Goal: Task Accomplishment & Management: Use online tool/utility

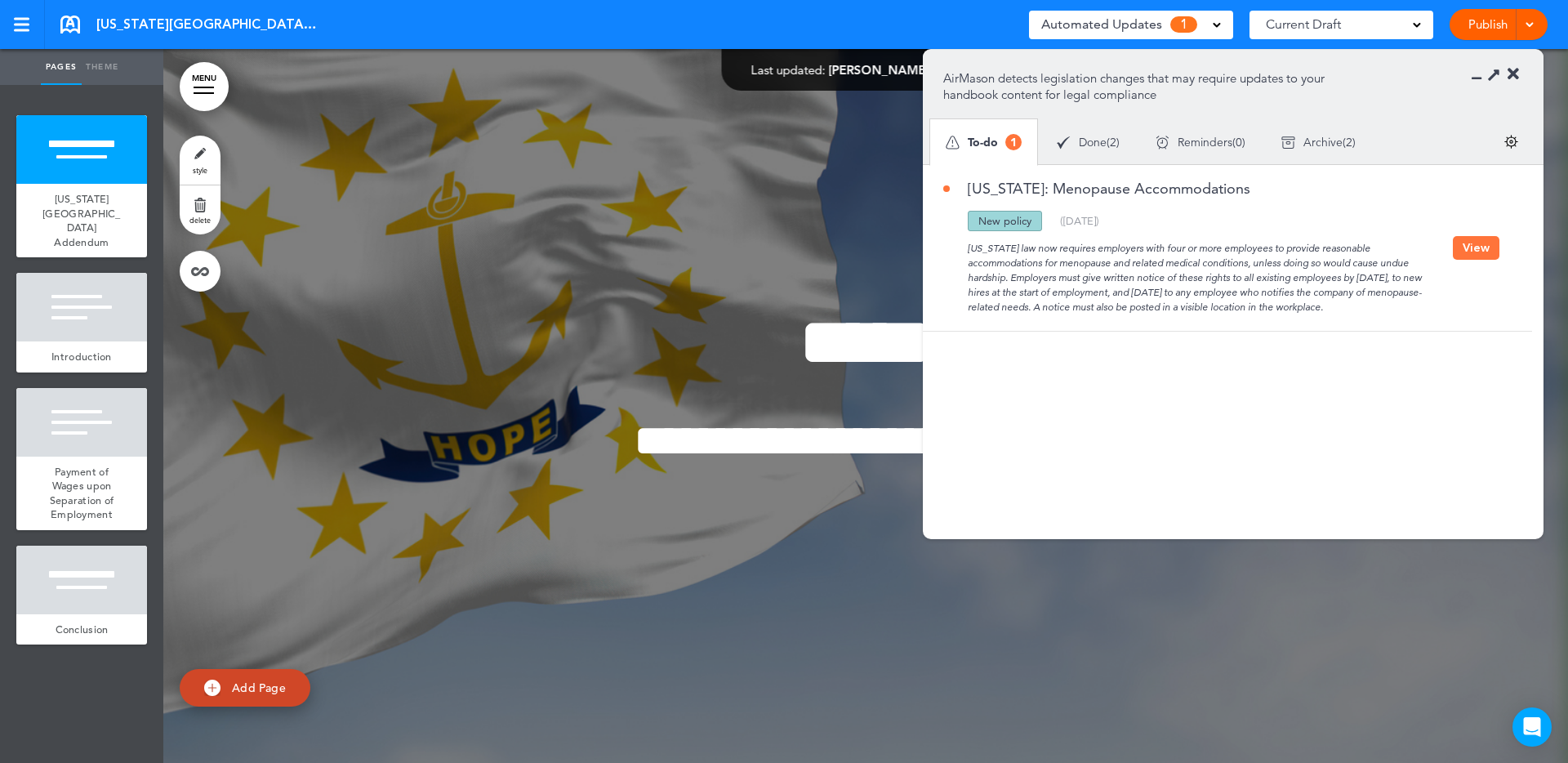
click at [1467, 253] on button "View" at bounding box center [1476, 248] width 47 height 24
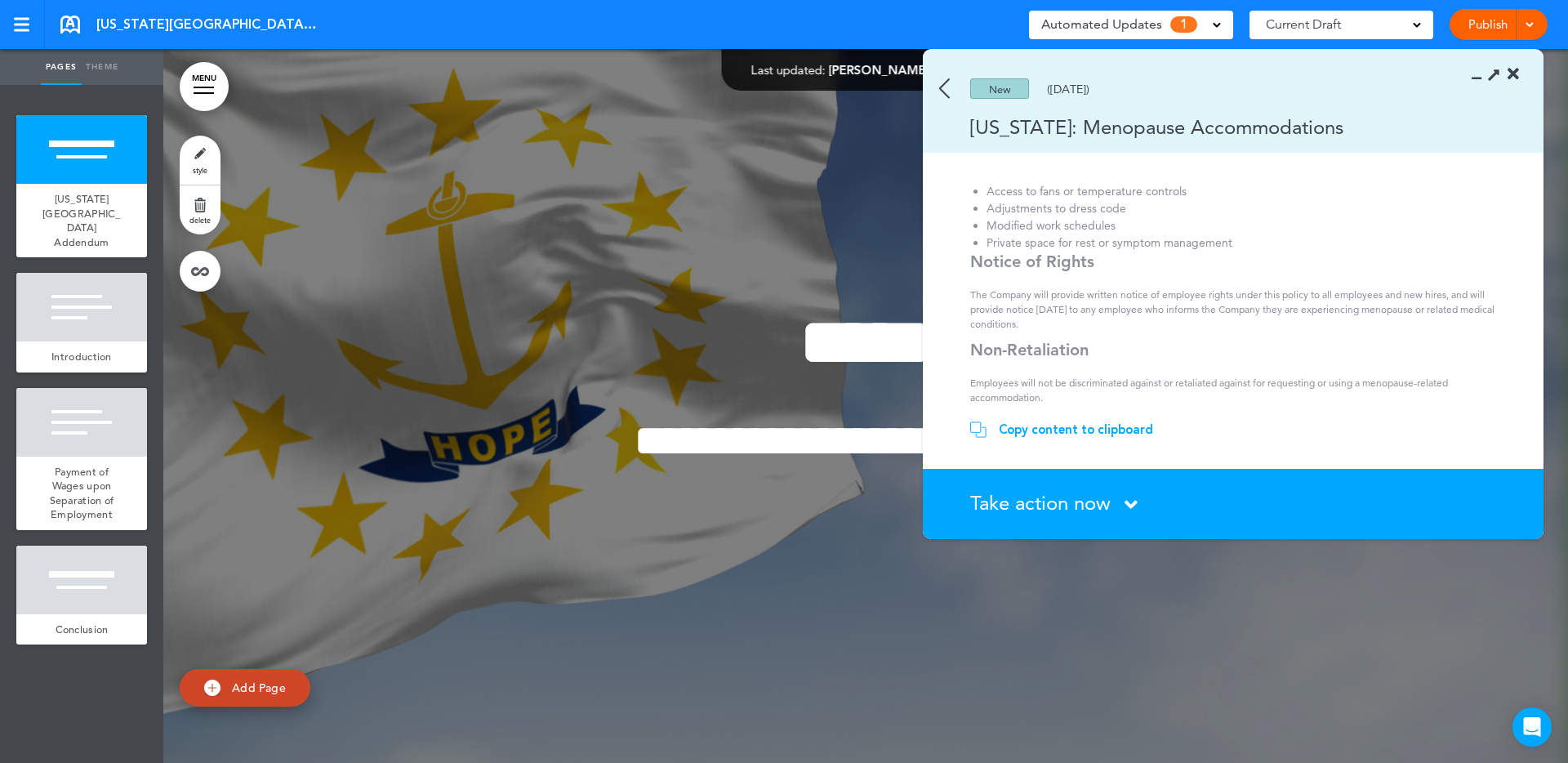
scroll to position [294, 0]
click at [1031, 505] on span "Take action now" at bounding box center [1040, 502] width 141 height 24
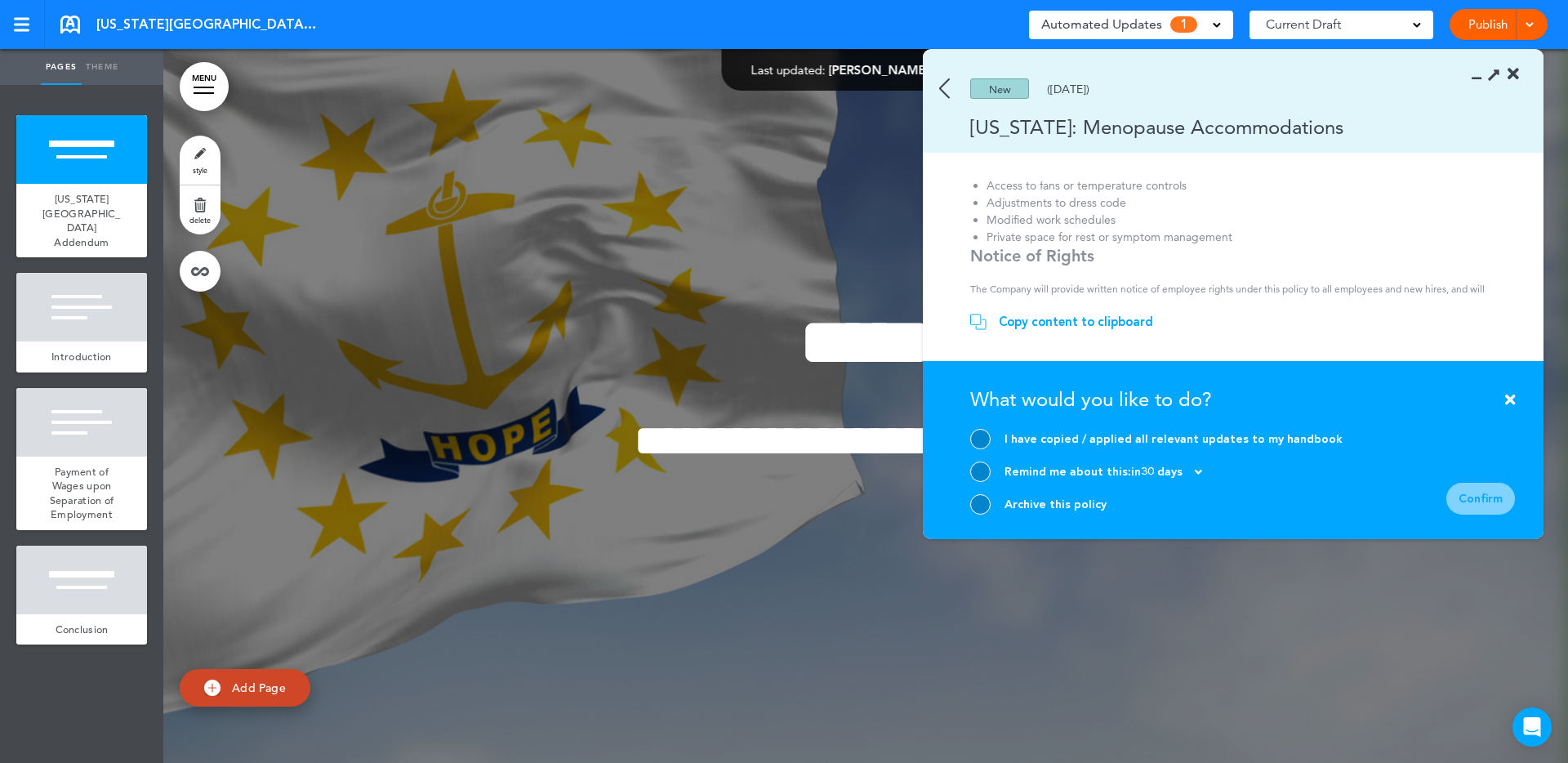
click at [980, 510] on div at bounding box center [980, 504] width 20 height 20
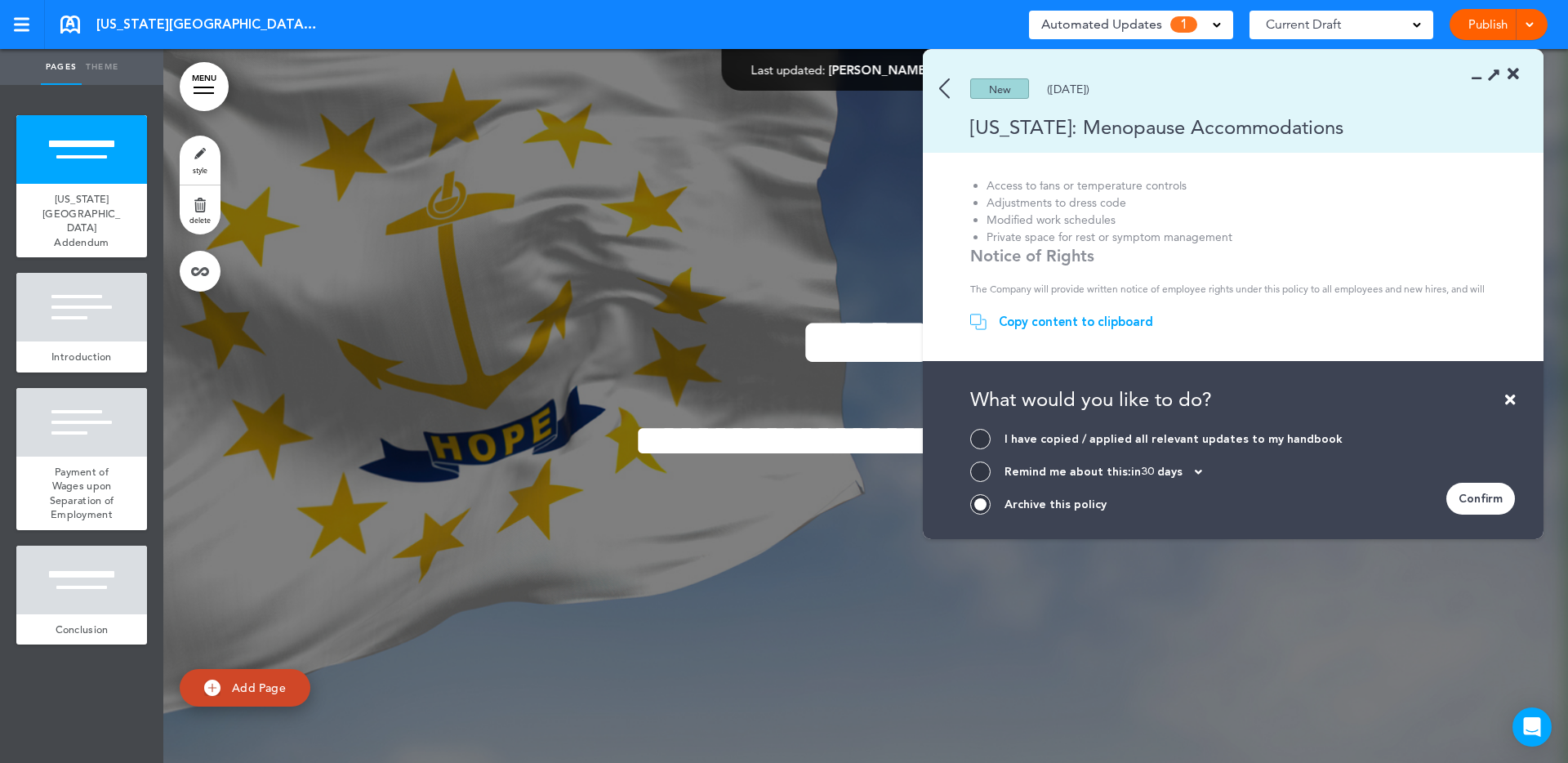
click at [1494, 506] on div "Confirm" at bounding box center [1480, 498] width 69 height 32
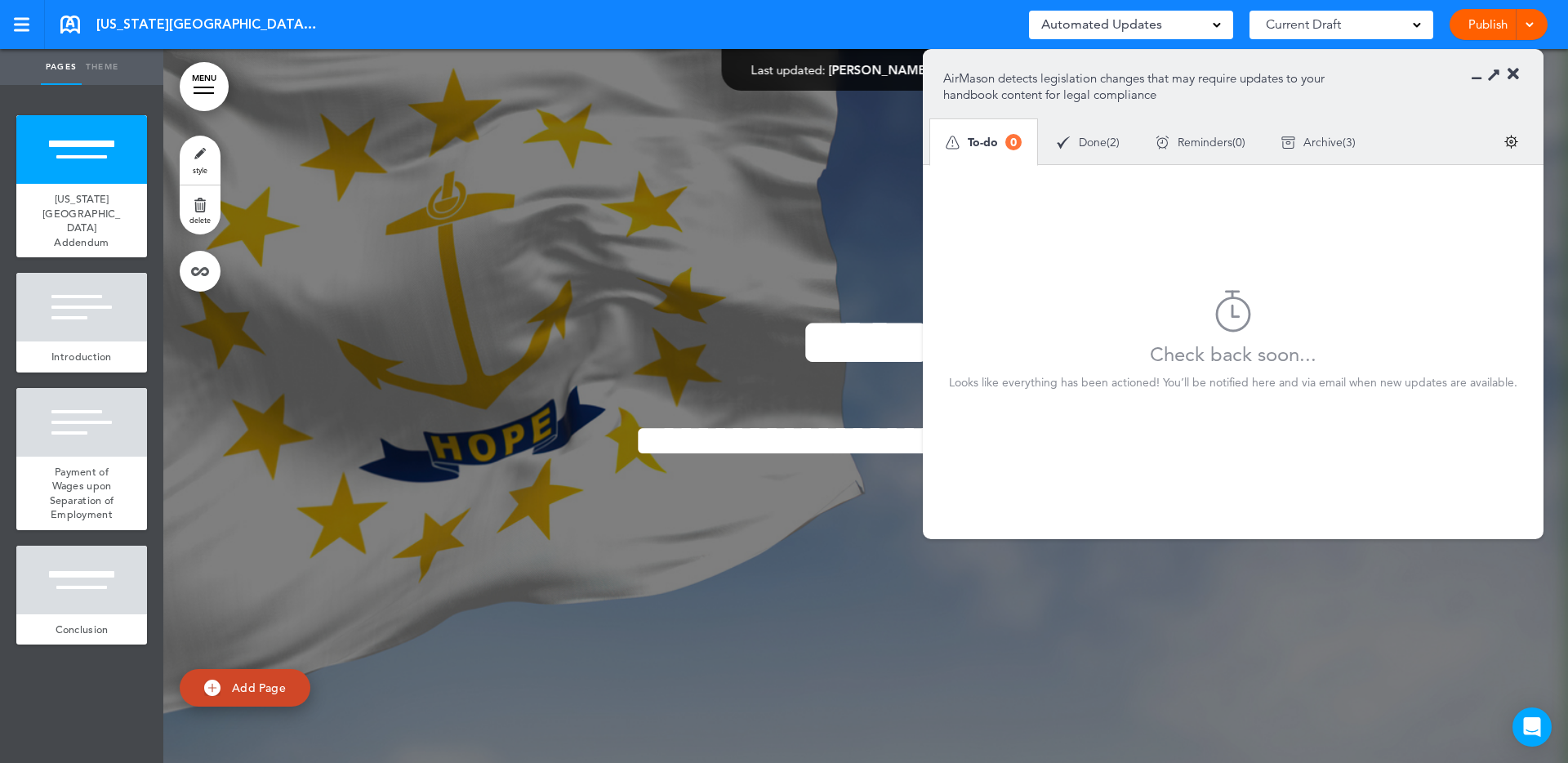
click at [1515, 70] on icon at bounding box center [1513, 74] width 11 height 16
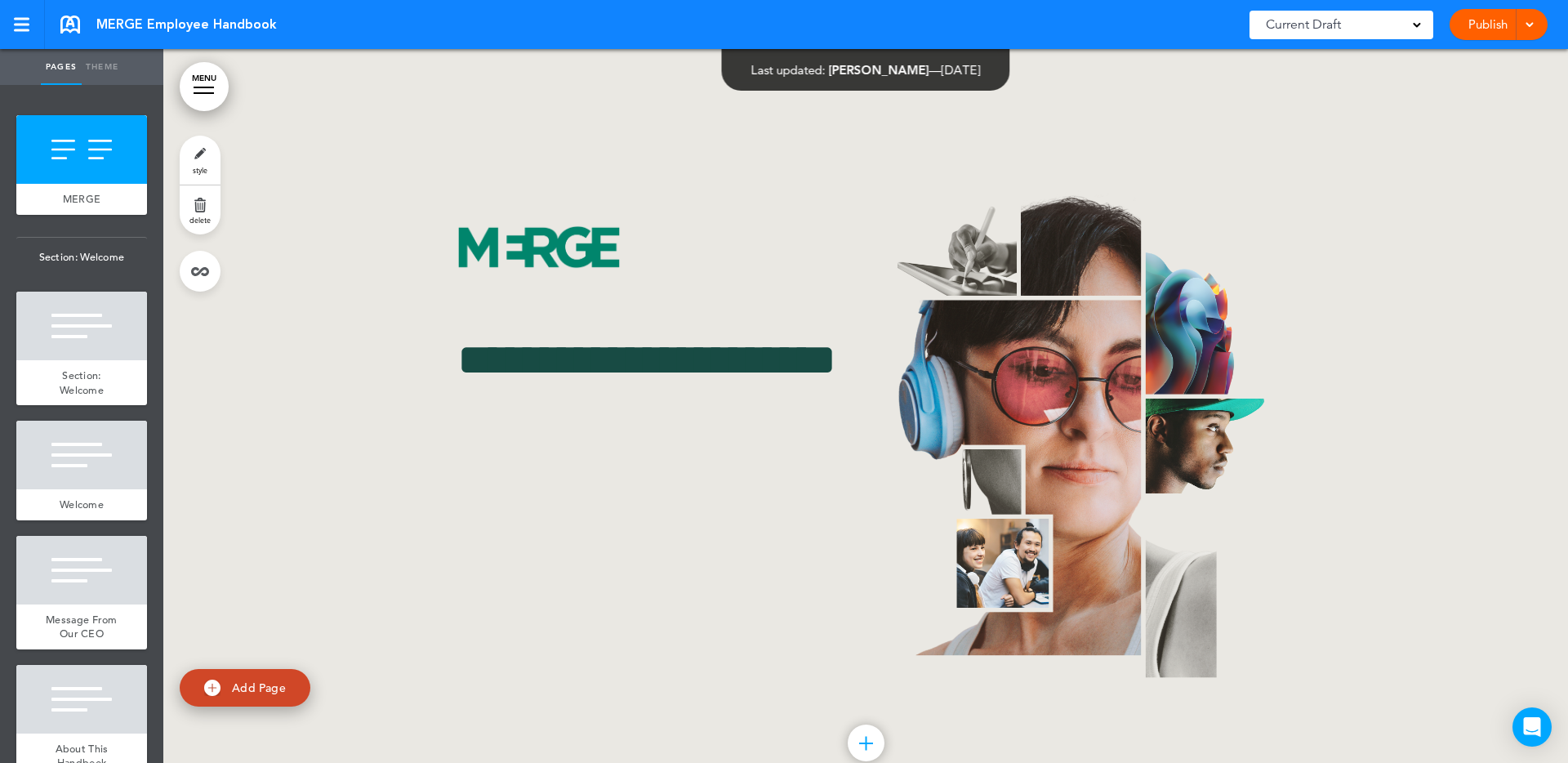
scroll to position [7498, 0]
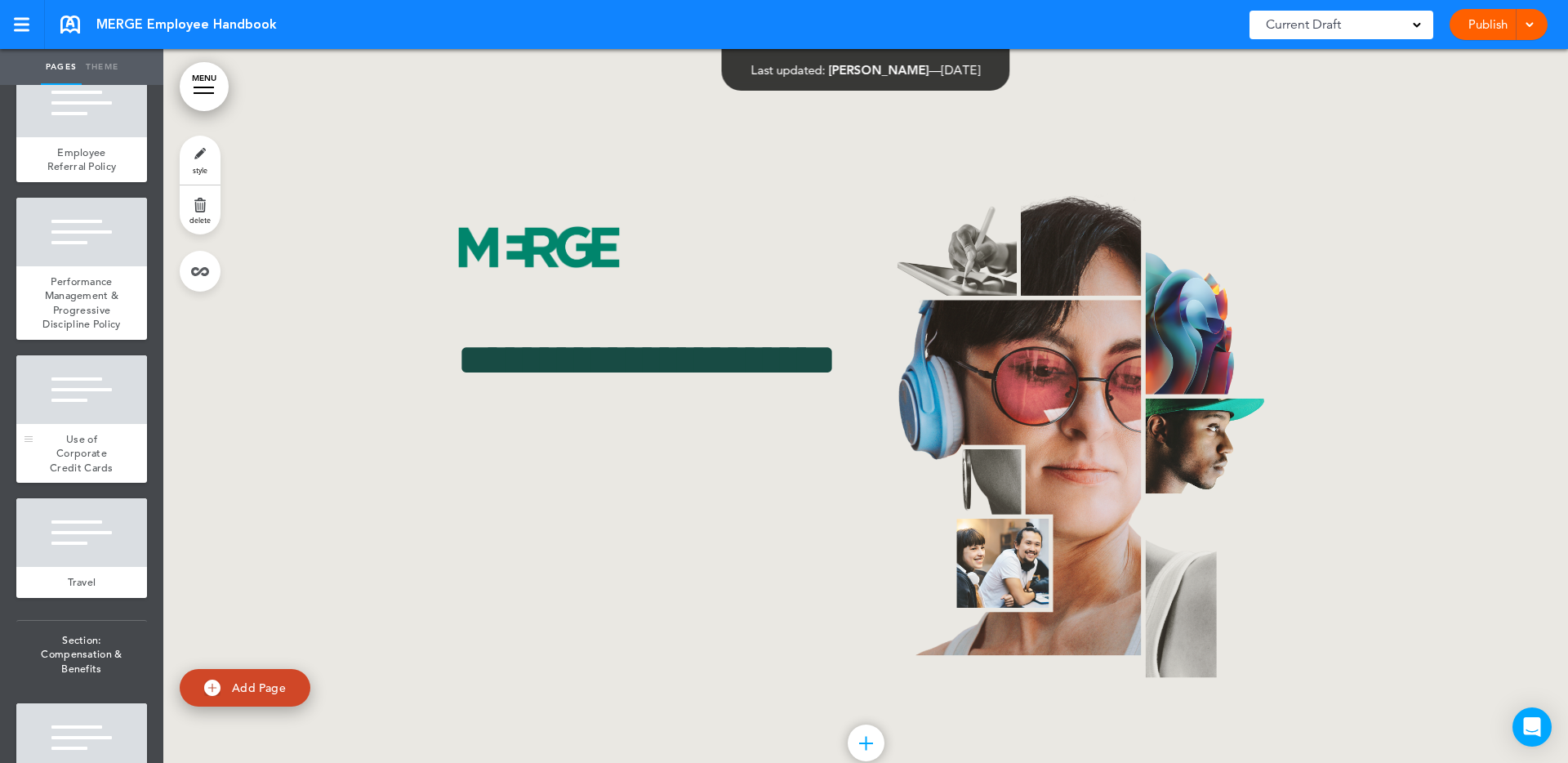
click at [94, 389] on div at bounding box center [82, 389] width 131 height 69
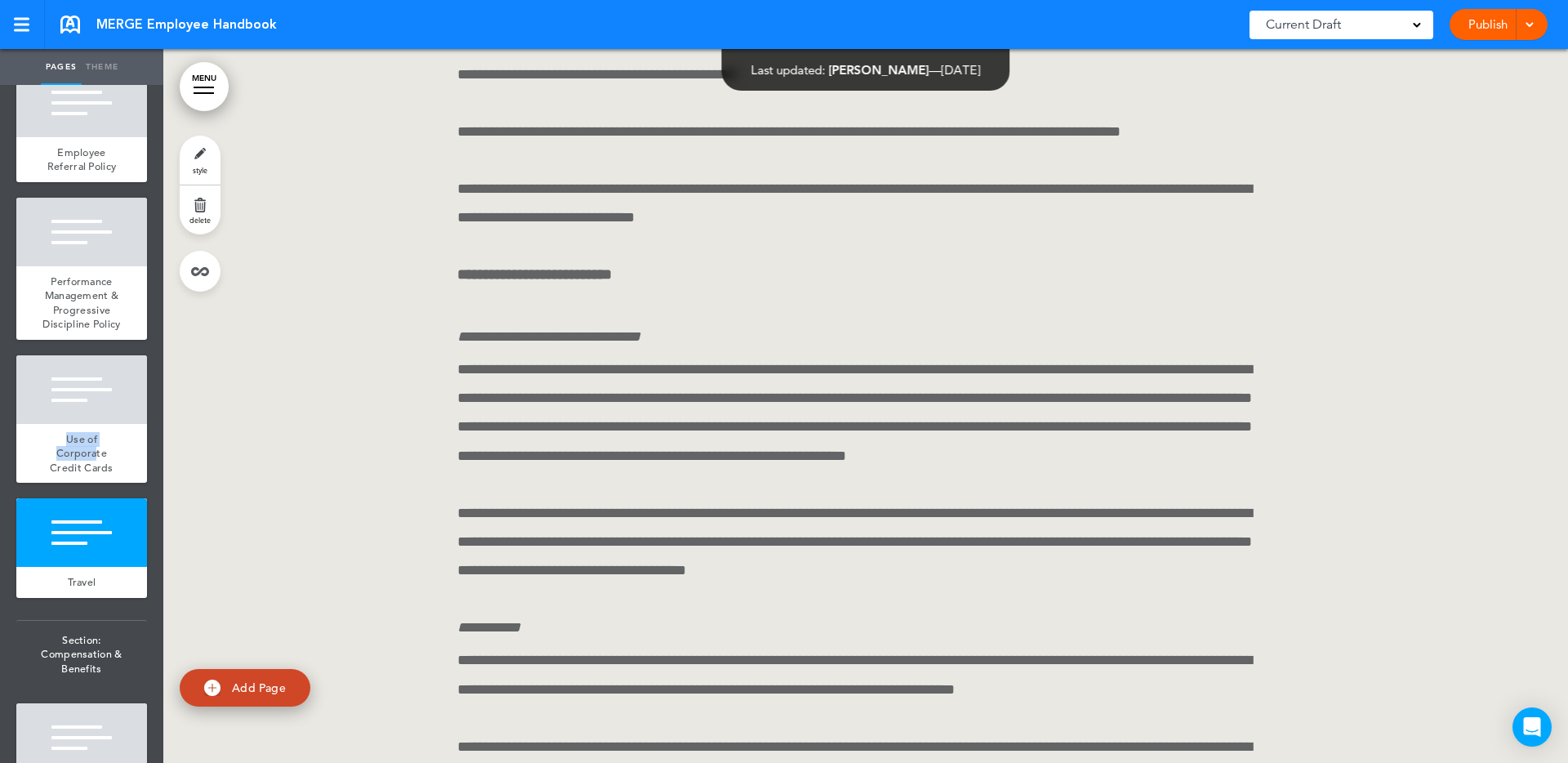
scroll to position [64502, 0]
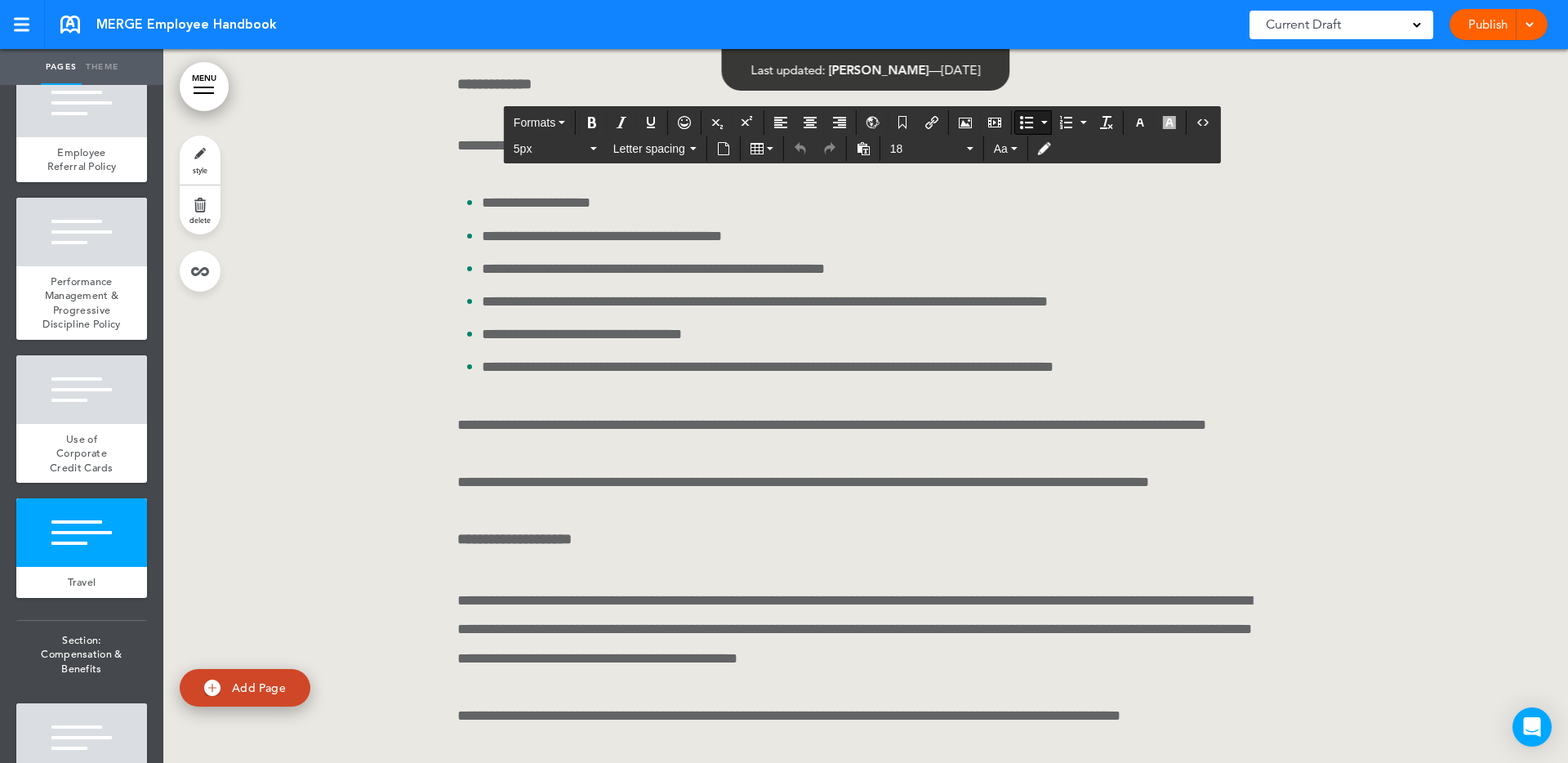
drag, startPoint x: 525, startPoint y: 388, endPoint x: 483, endPoint y: 385, distance: 42.1
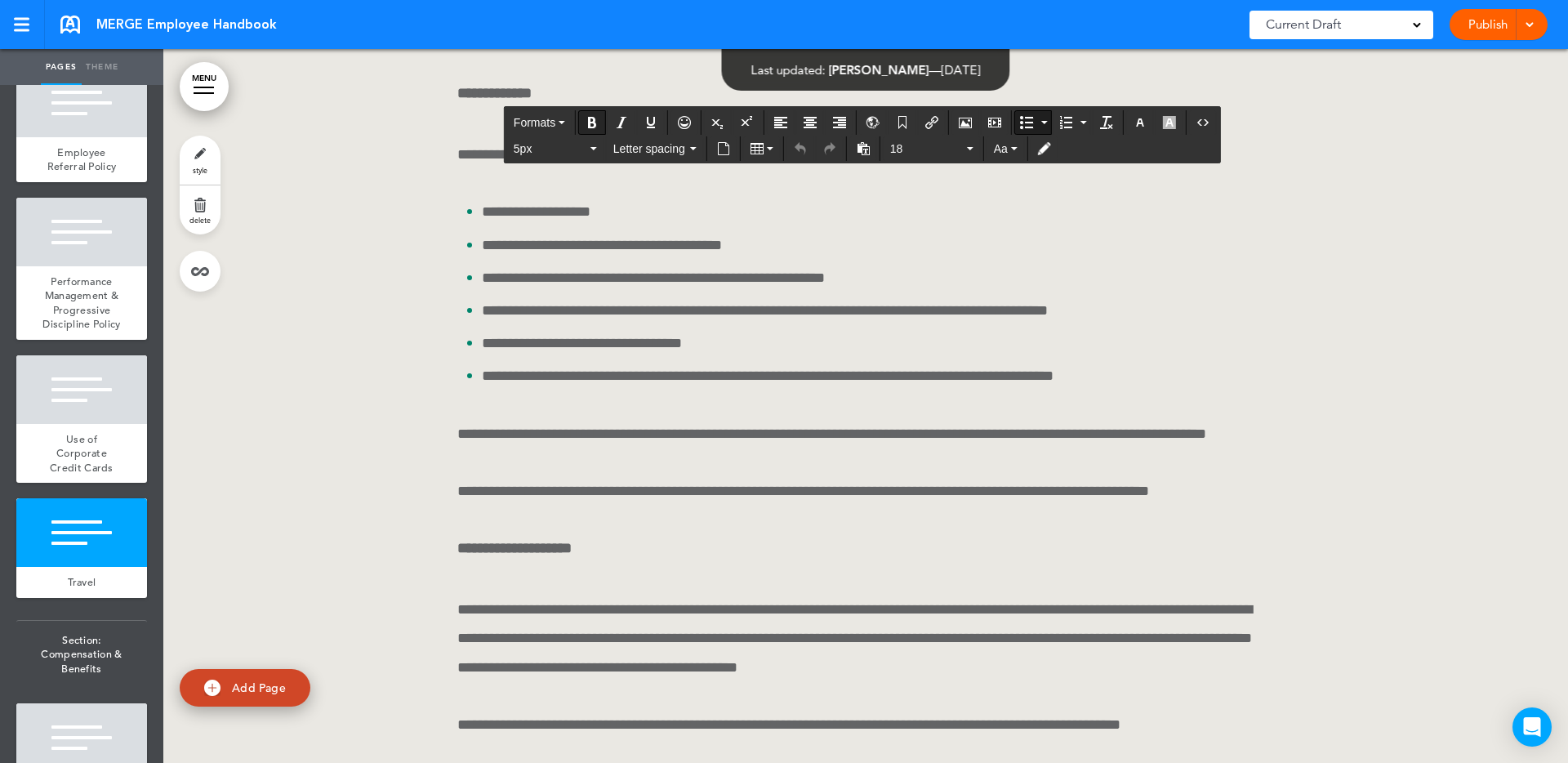
click at [596, 120] on icon "Bold" at bounding box center [592, 123] width 13 height 13
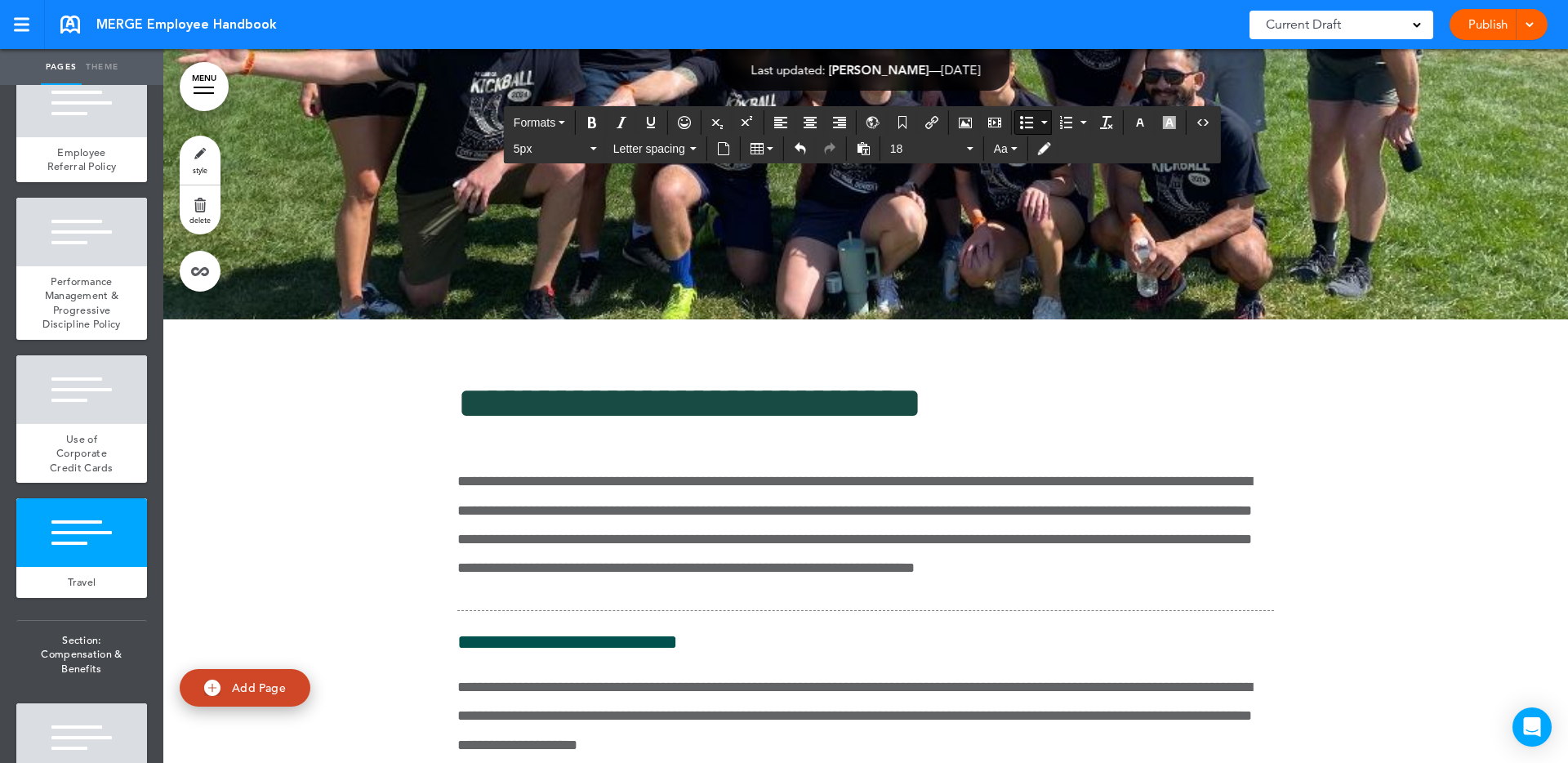
scroll to position [73849, 0]
